Goal: Find specific page/section: Find specific page/section

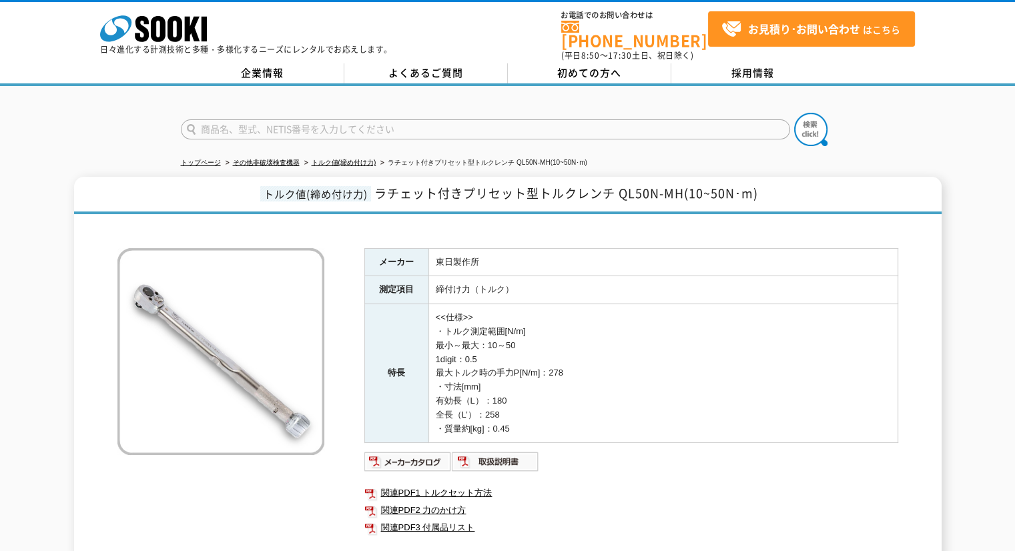
click at [436, 248] on td "東日製作所" at bounding box center [662, 262] width 469 height 28
drag, startPoint x: 436, startPoint y: 246, endPoint x: 485, endPoint y: 251, distance: 49.0
click at [485, 251] on td "東日製作所" at bounding box center [662, 262] width 469 height 28
copy td "東日製作所"
click at [474, 281] on td "締付け力（トルク）" at bounding box center [662, 290] width 469 height 28
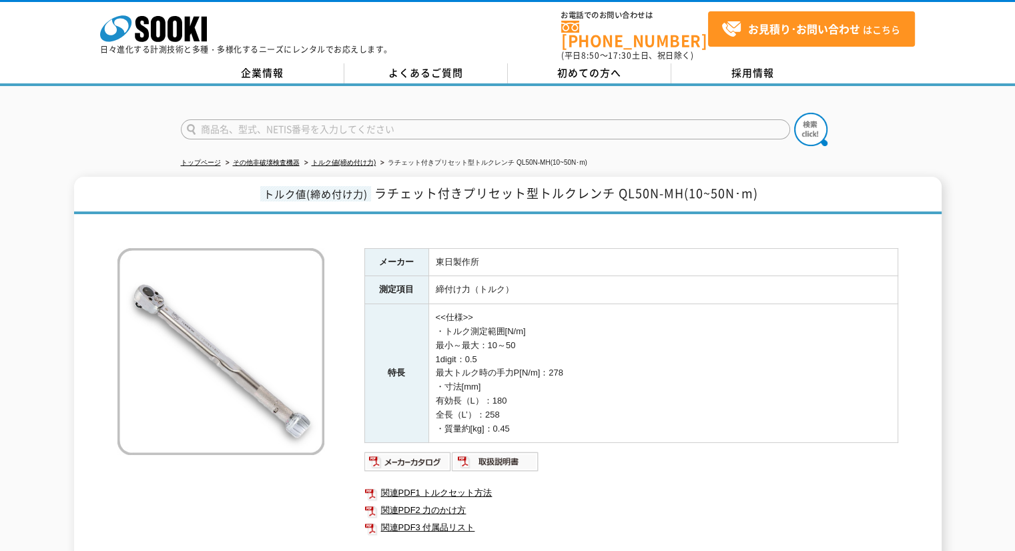
click at [432, 276] on td "締付け力（トルク）" at bounding box center [662, 290] width 469 height 28
drag, startPoint x: 435, startPoint y: 276, endPoint x: 535, endPoint y: 282, distance: 100.2
click at [535, 282] on td "締付け力（トルク）" at bounding box center [662, 290] width 469 height 28
copy td "締付け力（トルク）"
